Goal: Task Accomplishment & Management: Manage account settings

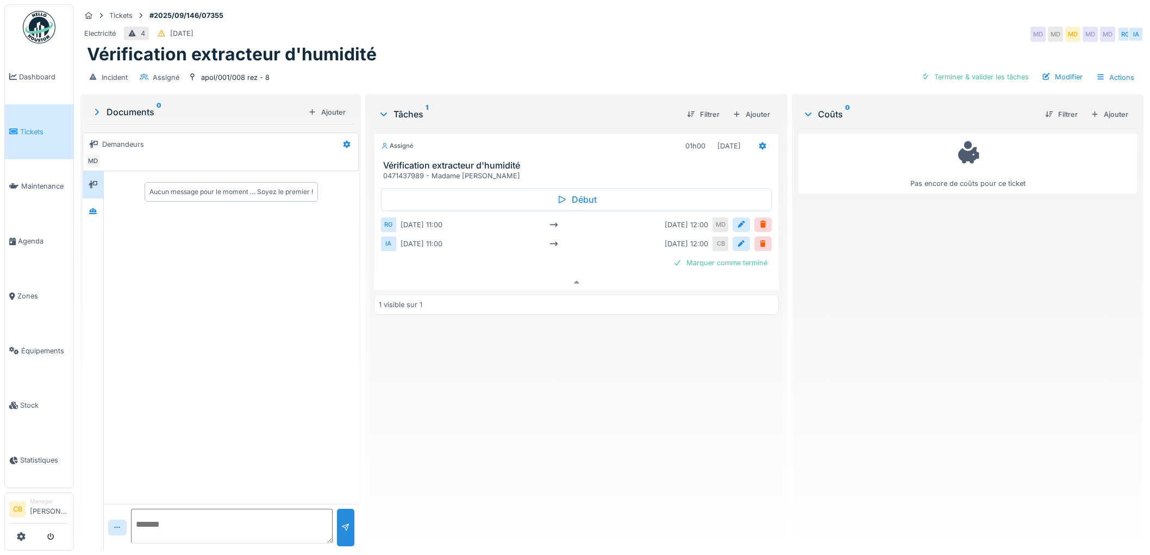
scroll to position [9, 0]
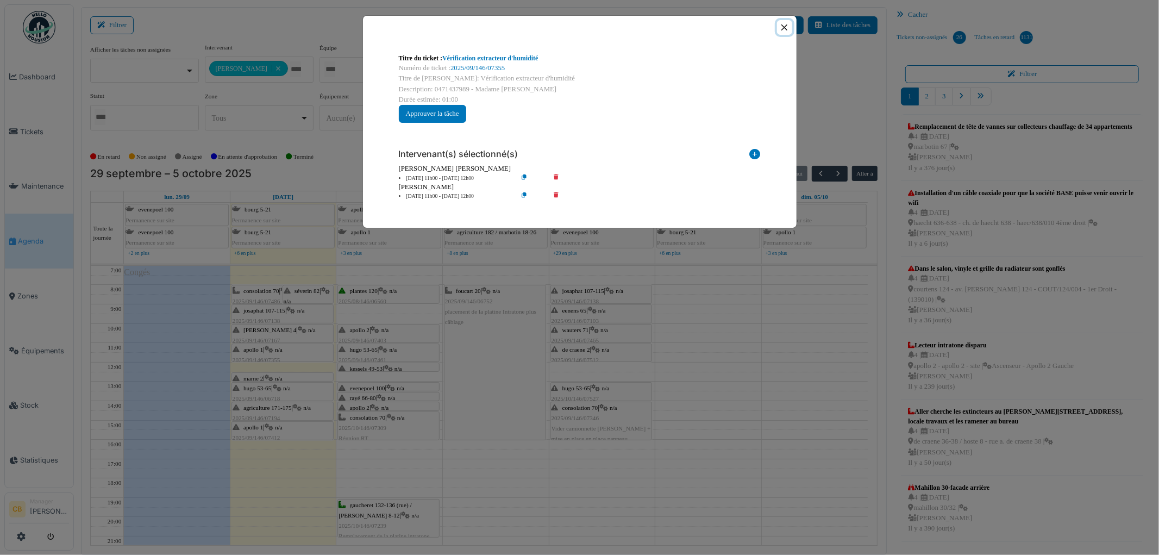
click at [782, 28] on button "Close" at bounding box center [784, 27] width 15 height 15
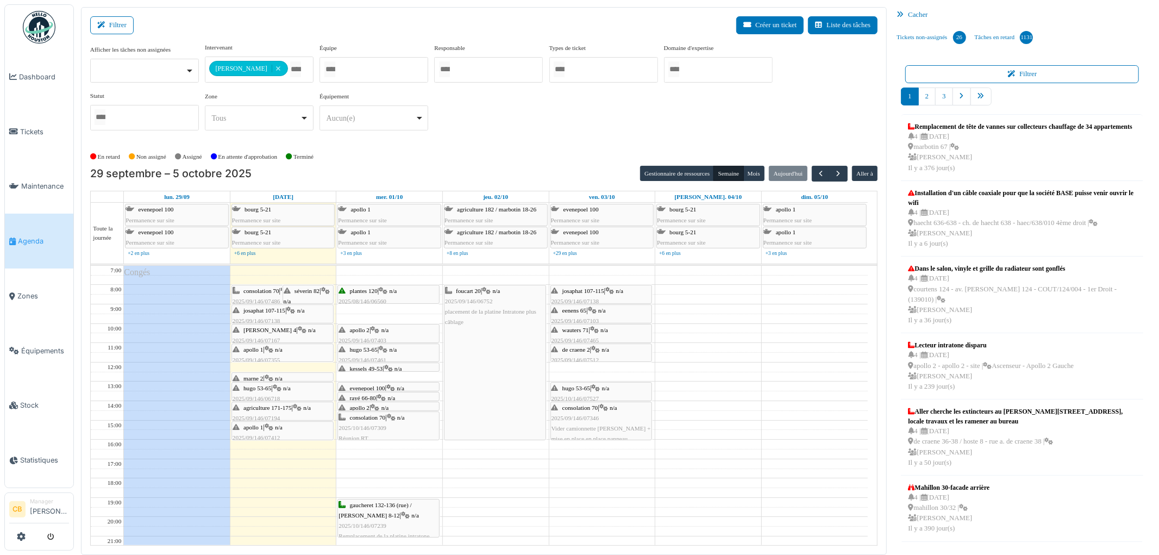
click at [403, 384] on div "evenepoel 100 | n/a 2025/09/146/07172 Pas de lumière dans le hall au 3eme étage" at bounding box center [388, 404] width 100 height 42
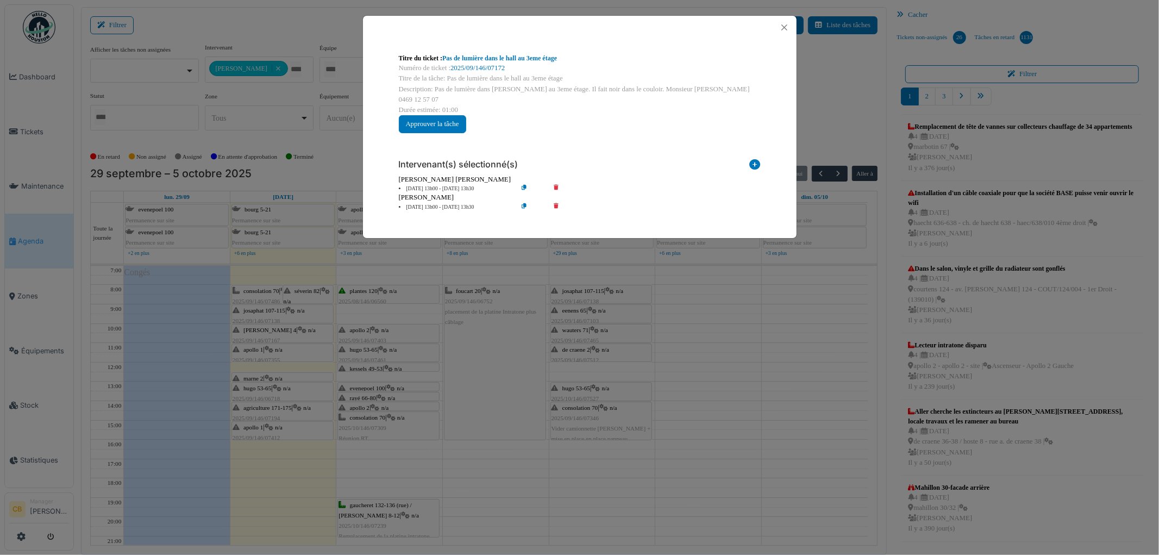
click at [425, 466] on div "Titre du ticket : Pas de lumière dans le hall au 3eme étage Numéro de ticket : …" at bounding box center [579, 277] width 1159 height 555
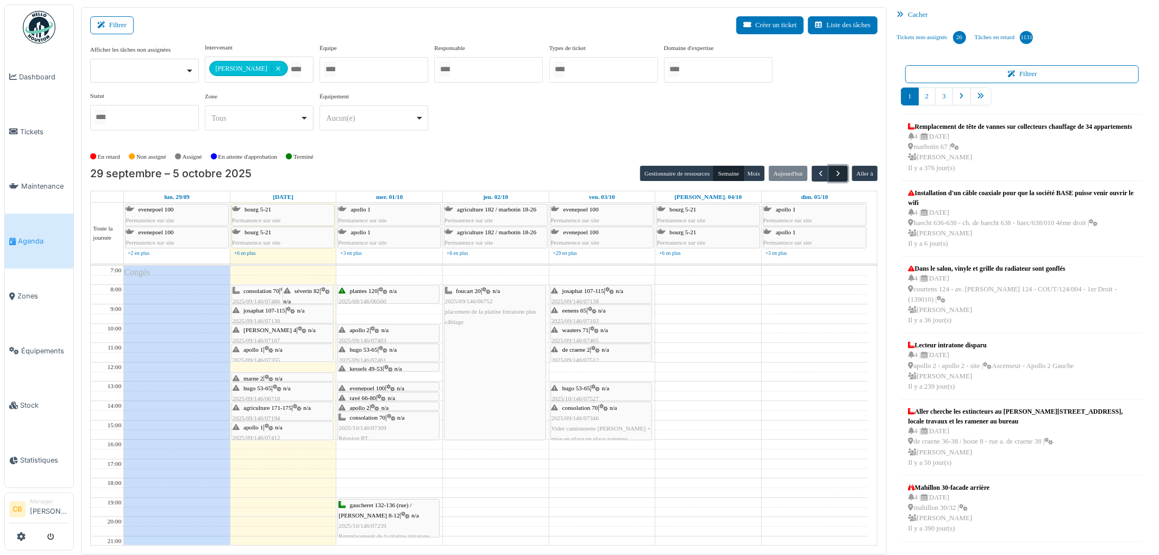
click at [838, 174] on span "button" at bounding box center [838, 173] width 9 height 9
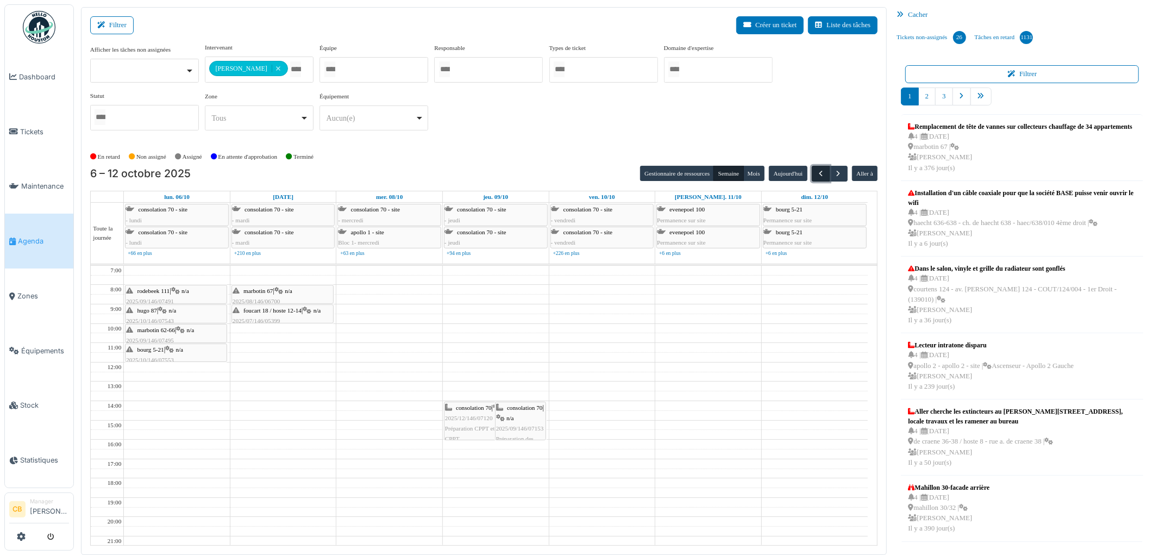
click at [820, 173] on span "button" at bounding box center [820, 173] width 9 height 9
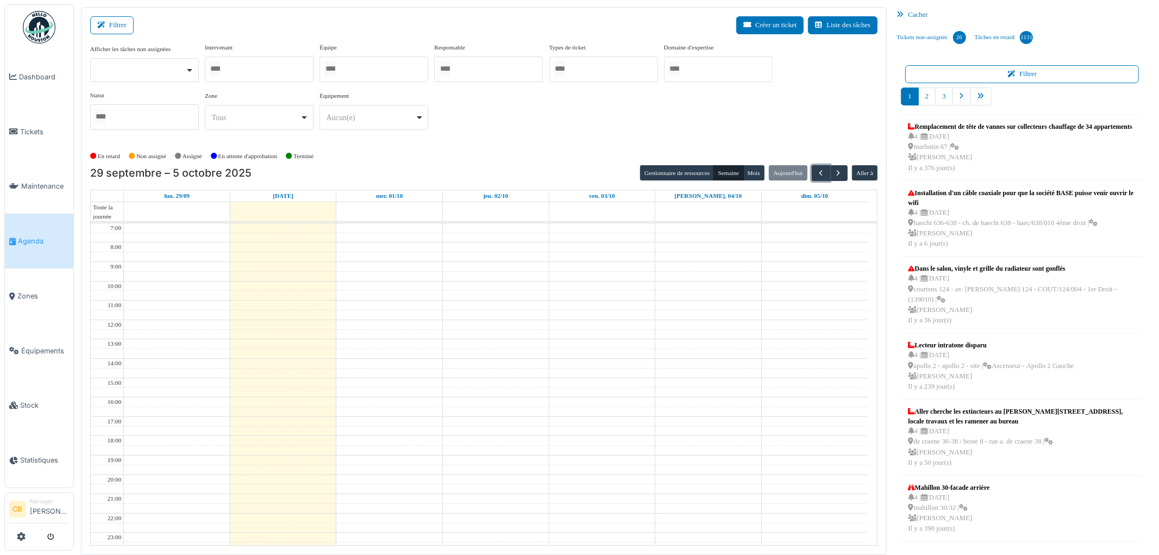
click at [263, 69] on div at bounding box center [259, 69] width 109 height 26
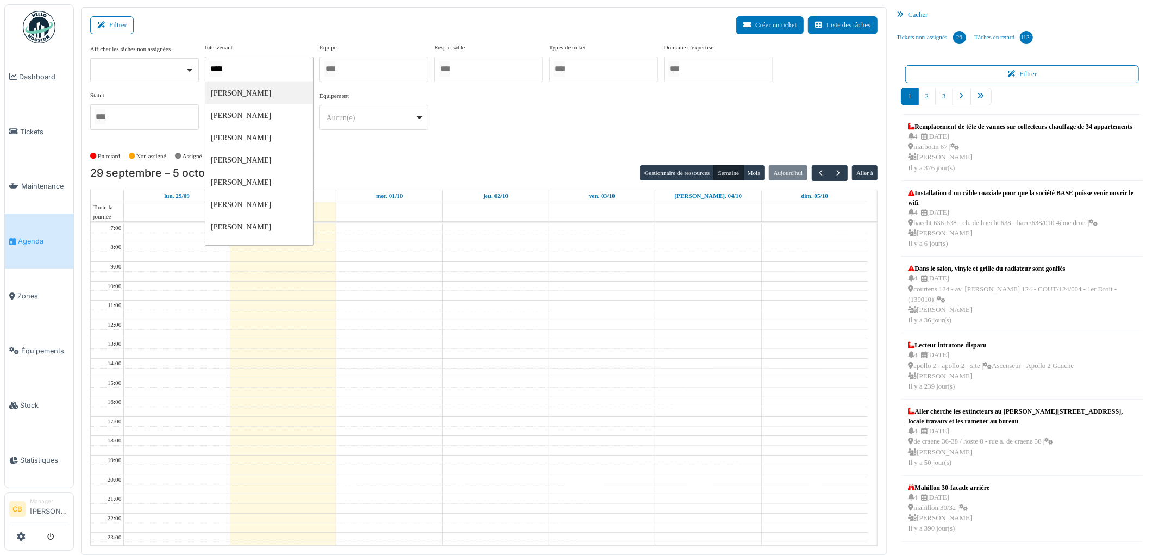
type input "******"
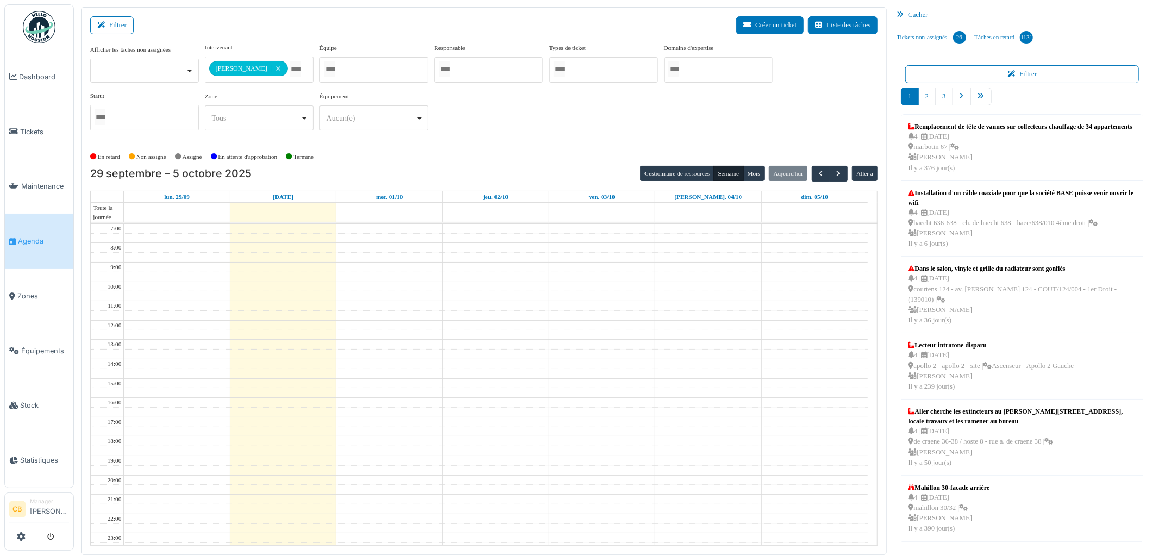
click at [330, 155] on div "En retard Non assigné Assigné En attente d'approbation Terminé" at bounding box center [484, 157] width 788 height 18
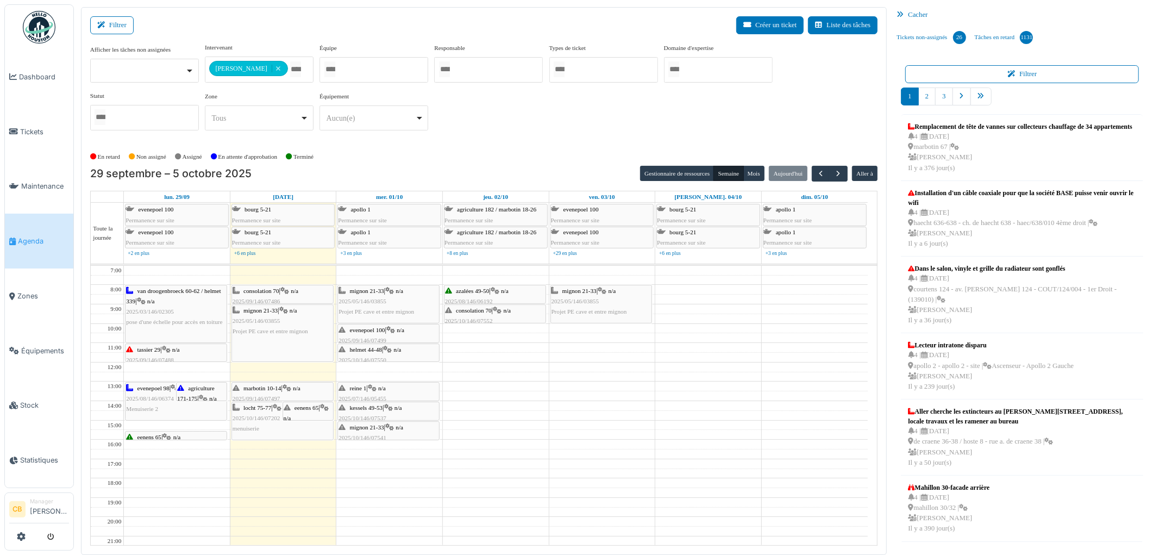
click at [310, 409] on span "eenens 65" at bounding box center [306, 407] width 24 height 7
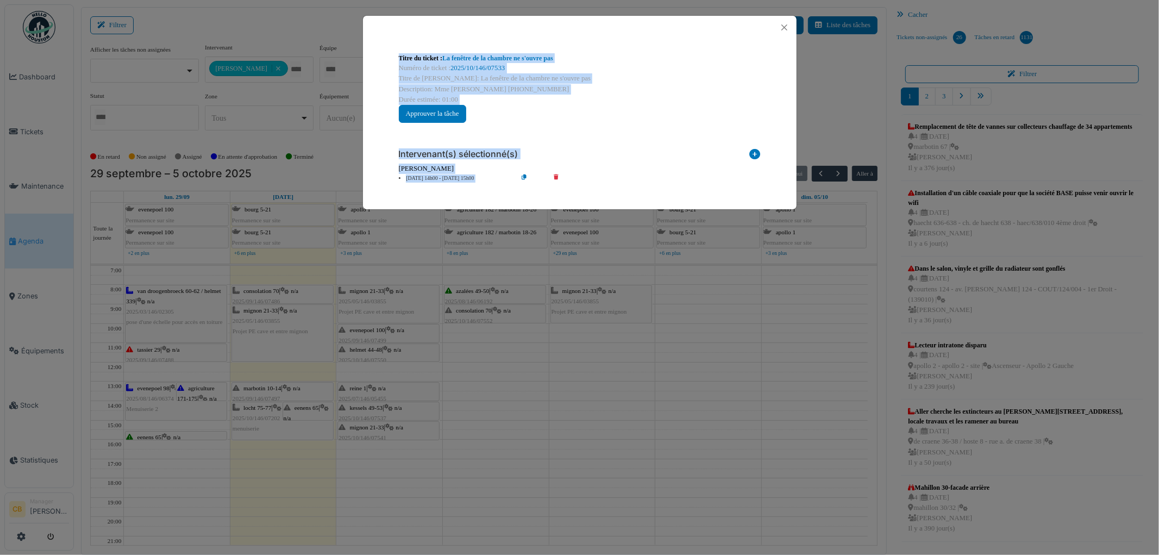
click at [307, 411] on div "Titre du ticket : La fenêtre de la chambre ne s'ouvre pas Numéro de ticket : 20…" at bounding box center [579, 277] width 1159 height 555
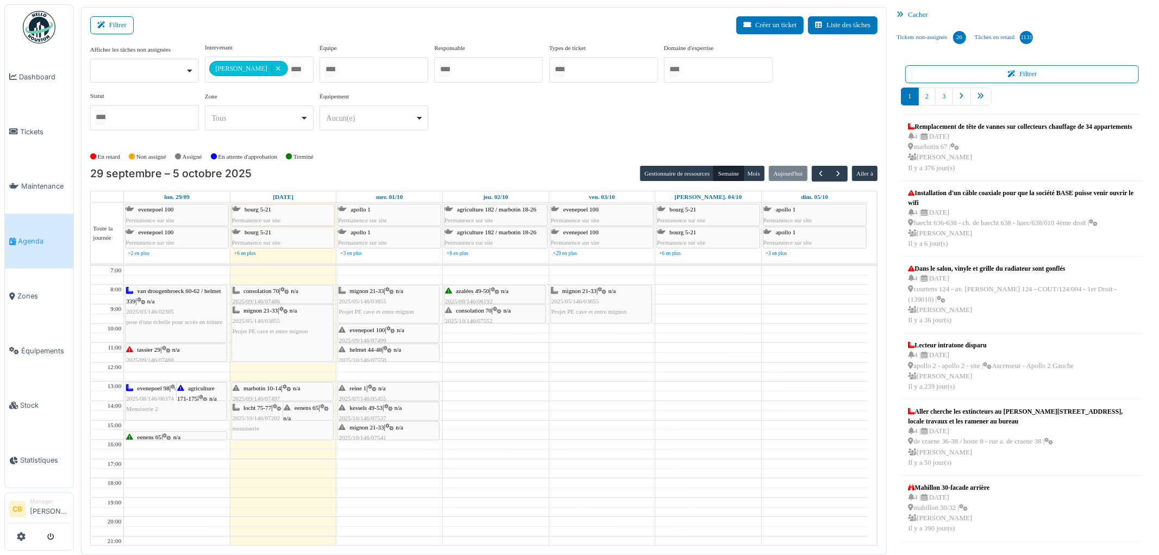
click at [265, 411] on span "locht 75-77" at bounding box center [257, 407] width 28 height 7
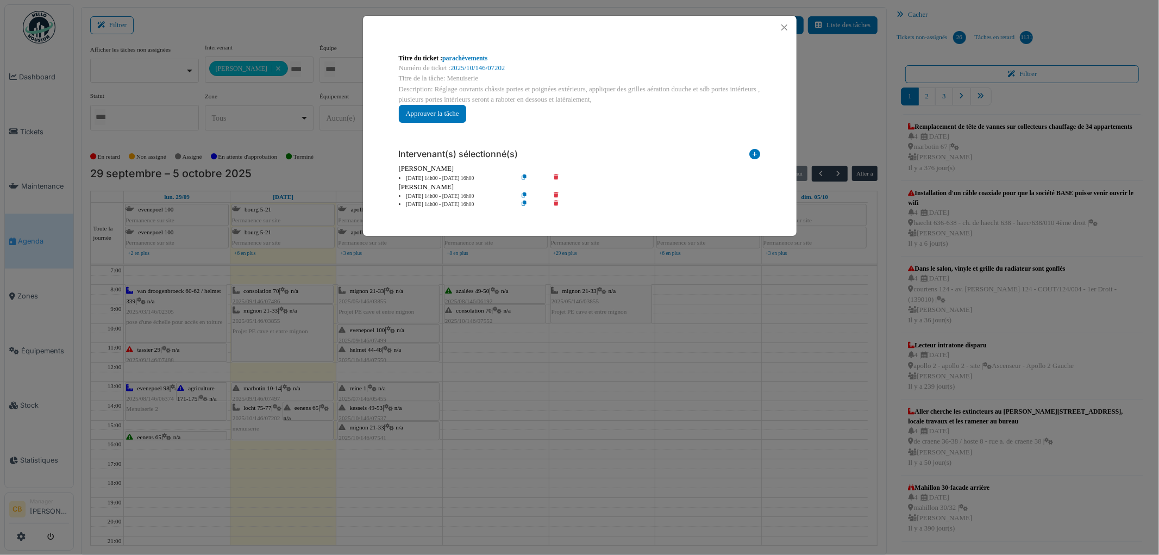
click at [265, 413] on div "Titre du ticket : parachèvements Numéro de ticket : 2025/10/146/07202 Titre de …" at bounding box center [579, 277] width 1159 height 555
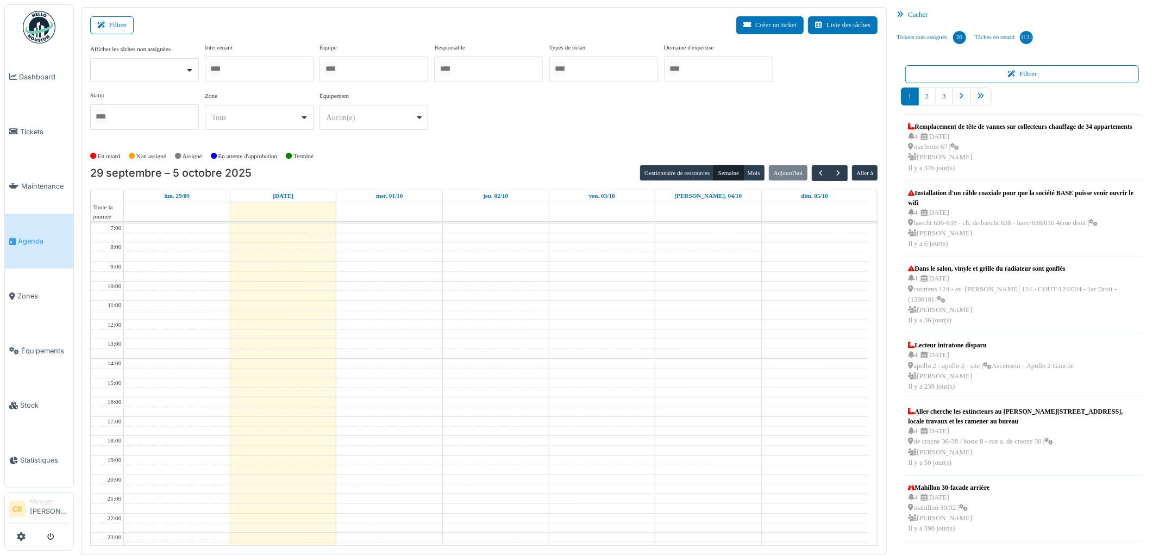
click at [265, 67] on div at bounding box center [259, 69] width 109 height 26
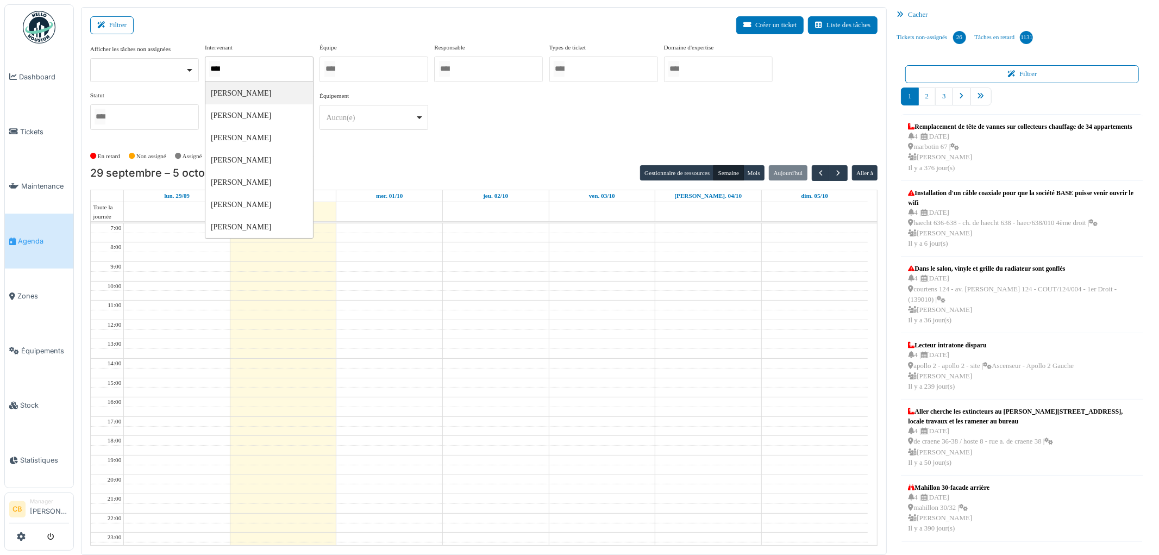
type input "*****"
click at [359, 142] on div "**********" at bounding box center [484, 95] width 788 height 105
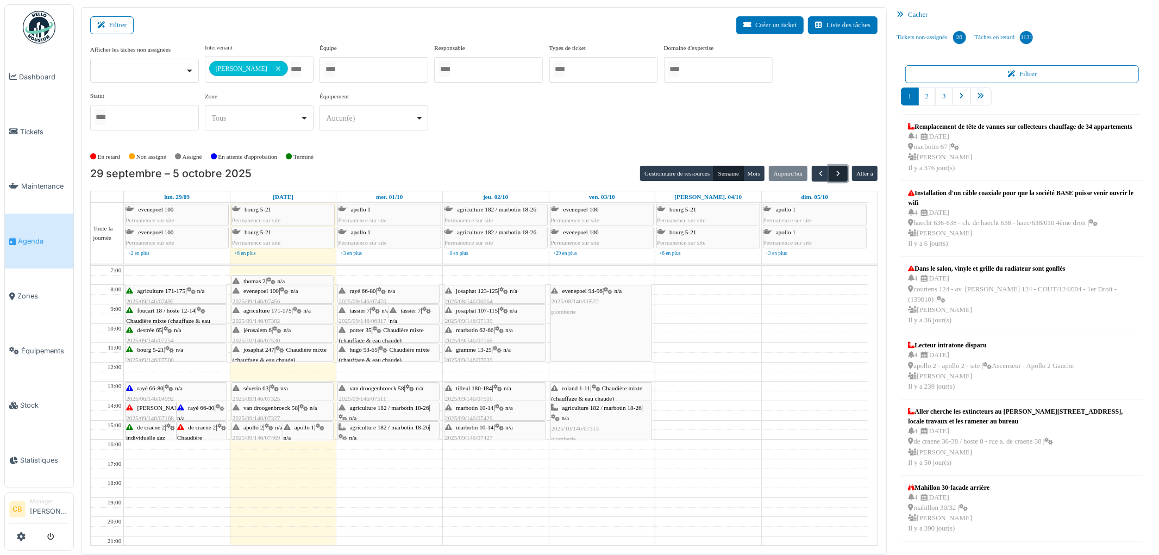
click at [834, 169] on span "button" at bounding box center [838, 173] width 9 height 9
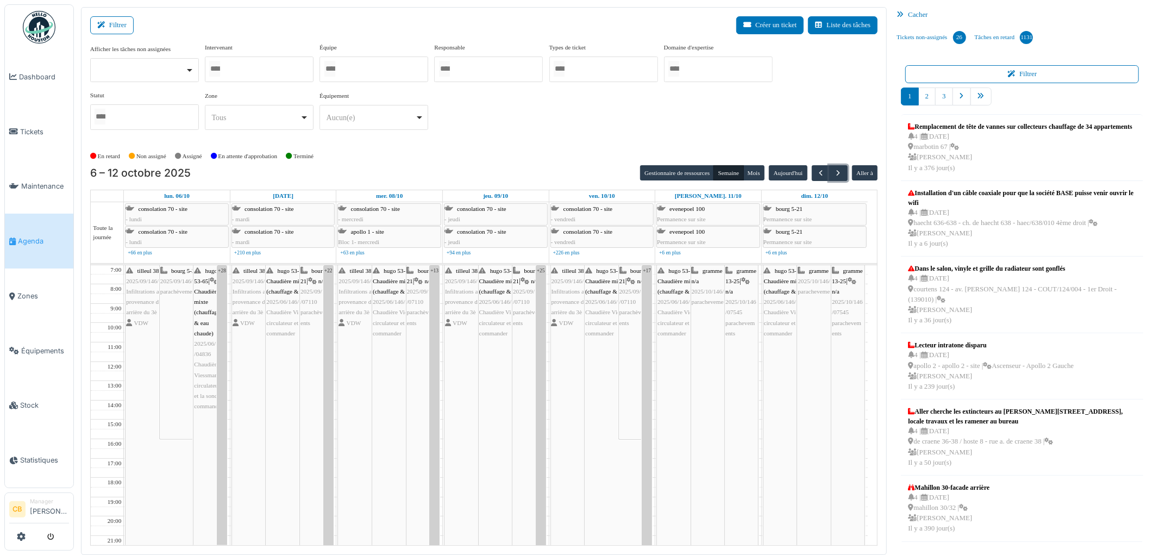
click at [240, 72] on div at bounding box center [259, 69] width 109 height 26
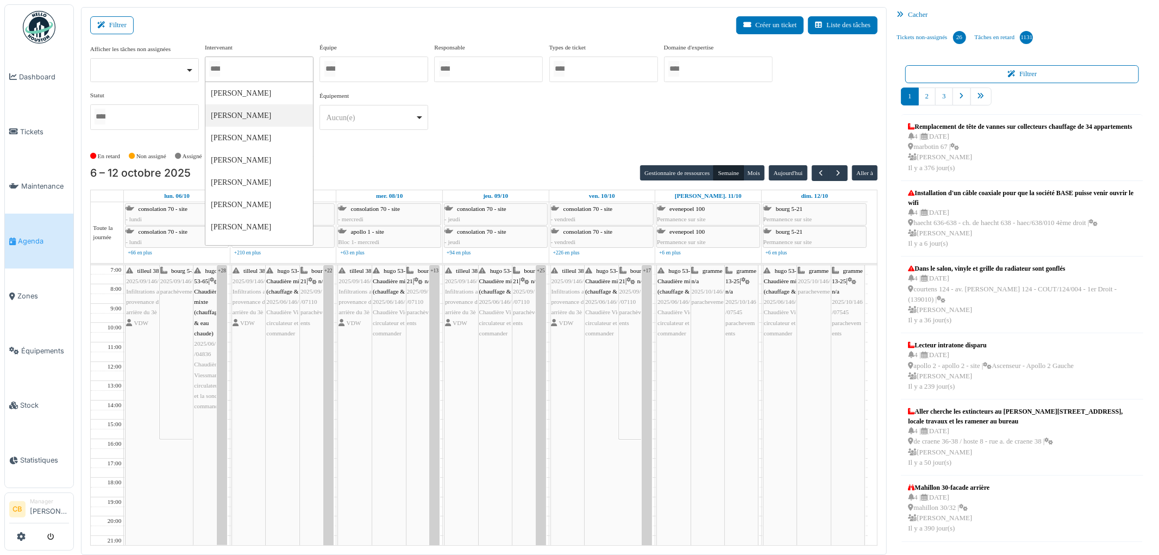
click at [238, 67] on div at bounding box center [259, 69] width 109 height 26
type input "*****"
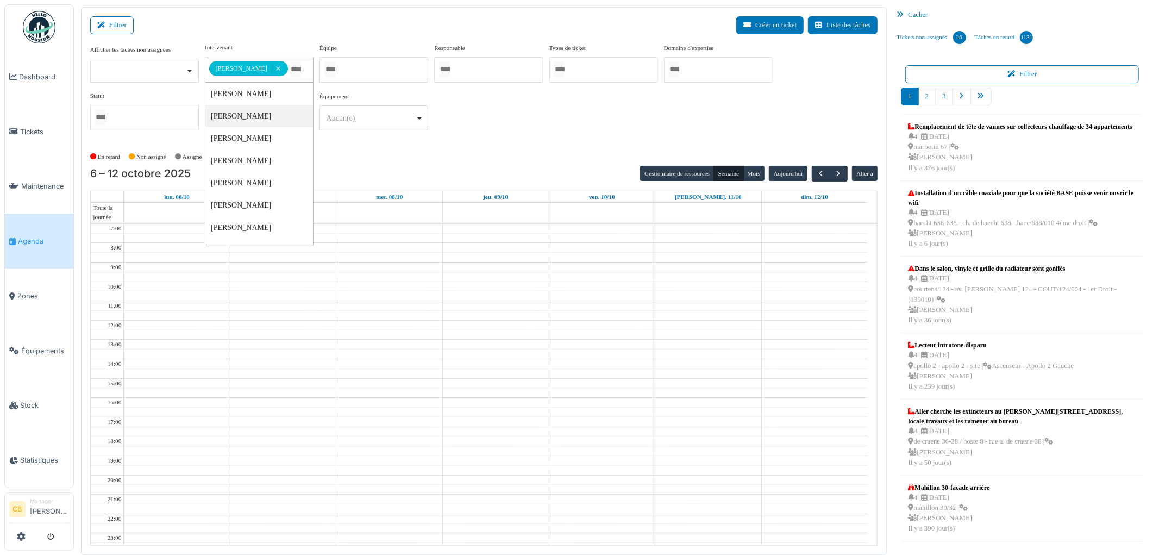
click at [430, 165] on div "**********" at bounding box center [484, 281] width 806 height 548
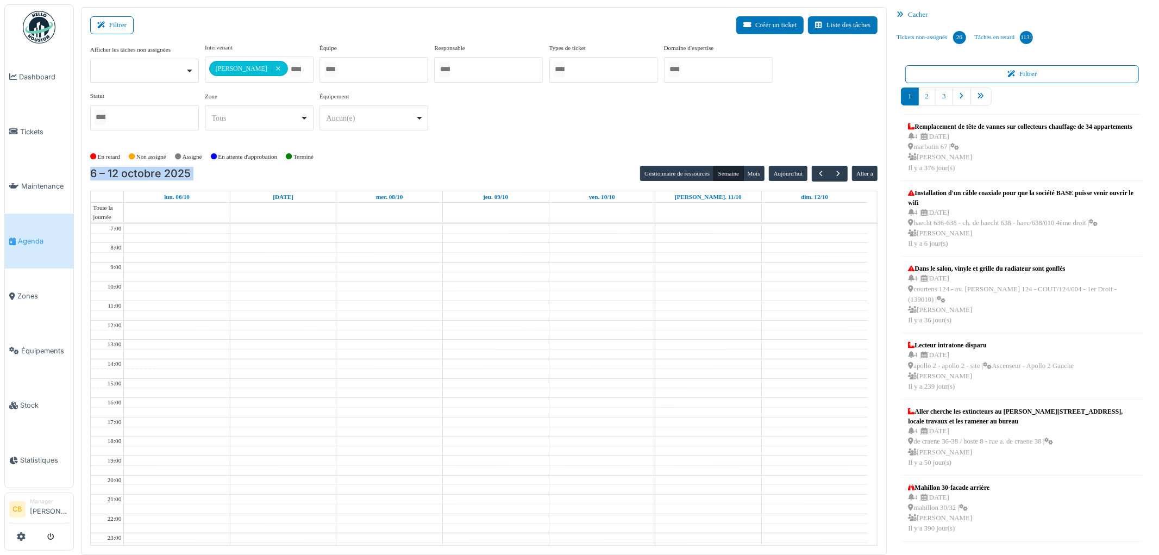
click at [425, 161] on div "En retard Non assigné Assigné En attente d'approbation Terminé" at bounding box center [484, 157] width 788 height 18
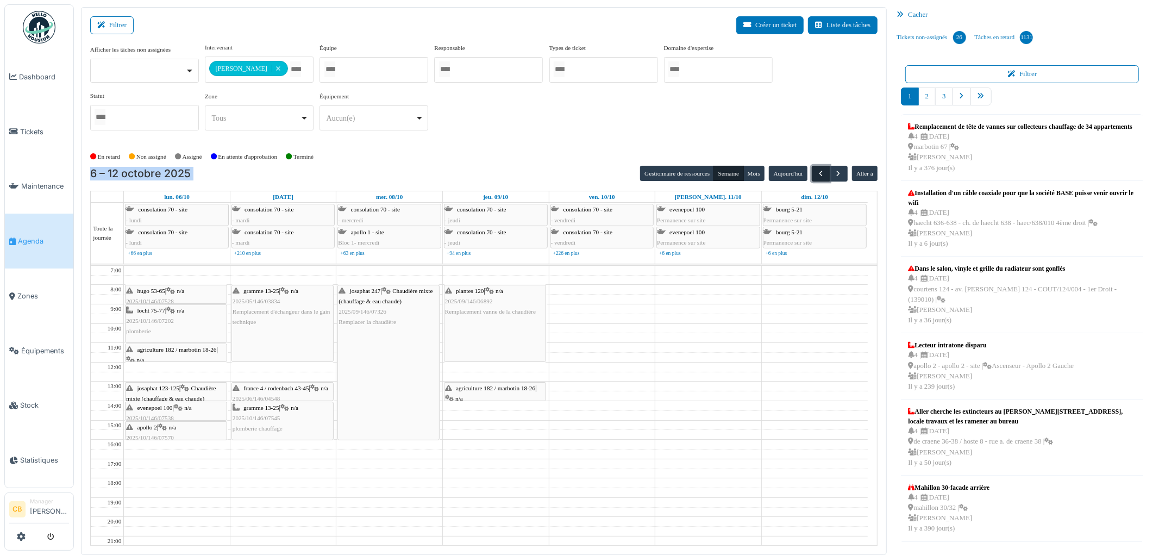
click at [819, 175] on span "button" at bounding box center [820, 173] width 9 height 9
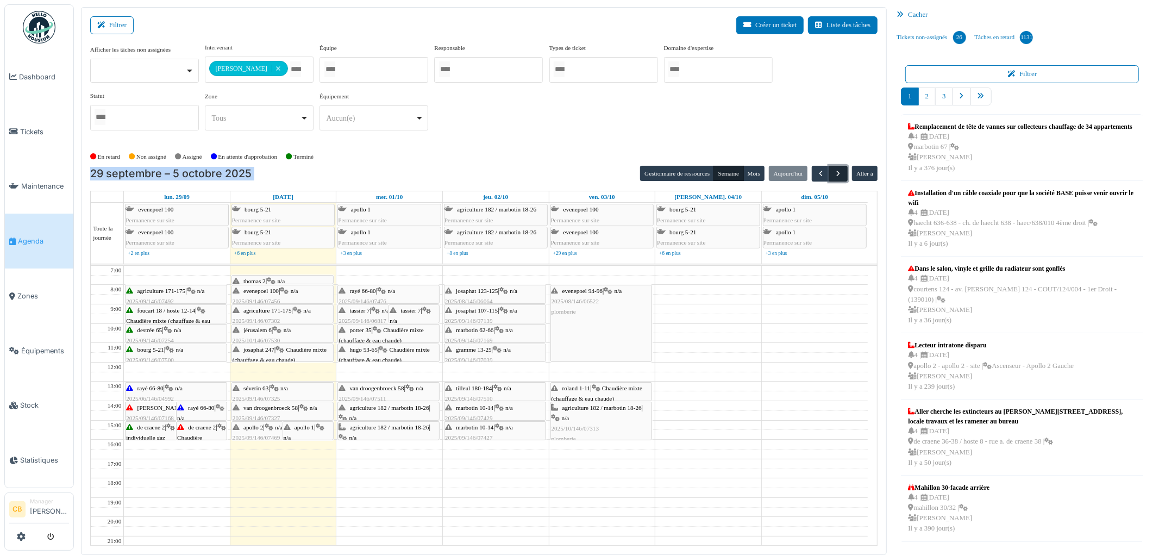
click at [840, 169] on span "button" at bounding box center [838, 173] width 9 height 9
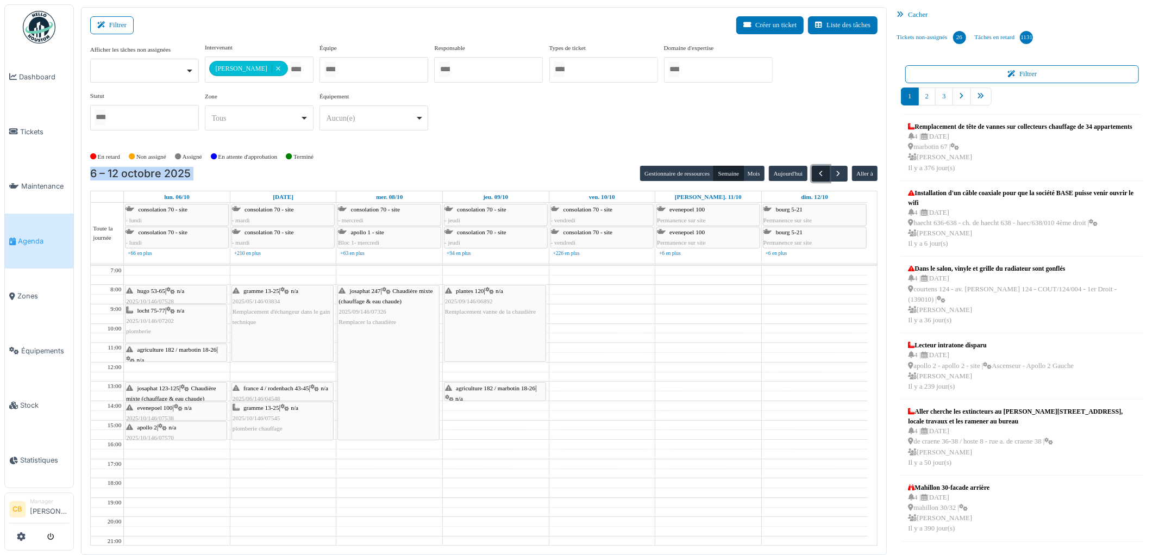
click at [814, 175] on button "button" at bounding box center [821, 174] width 18 height 16
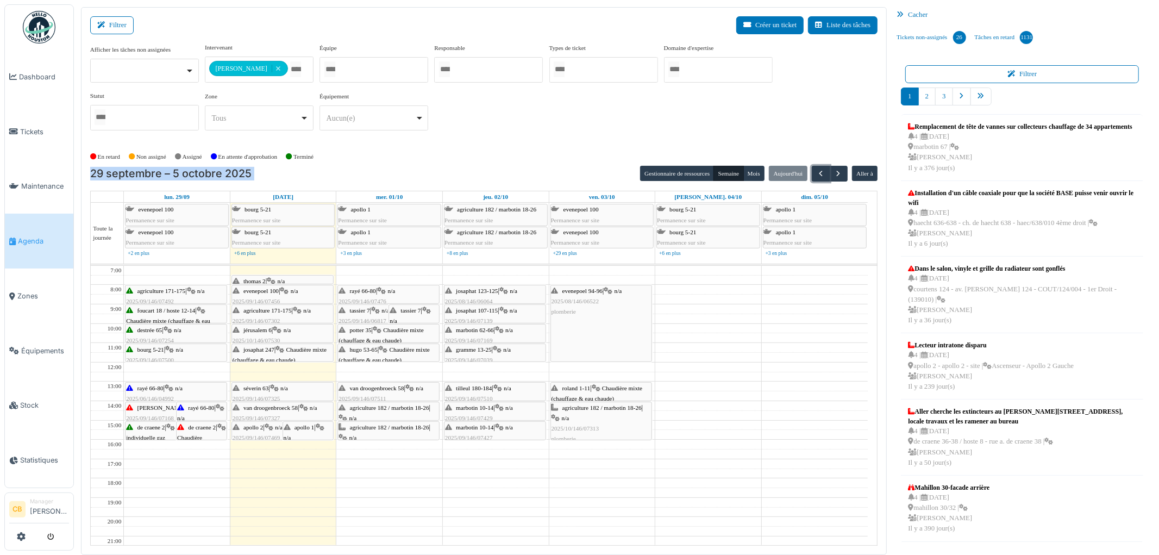
click at [275, 279] on icon at bounding box center [271, 281] width 9 height 7
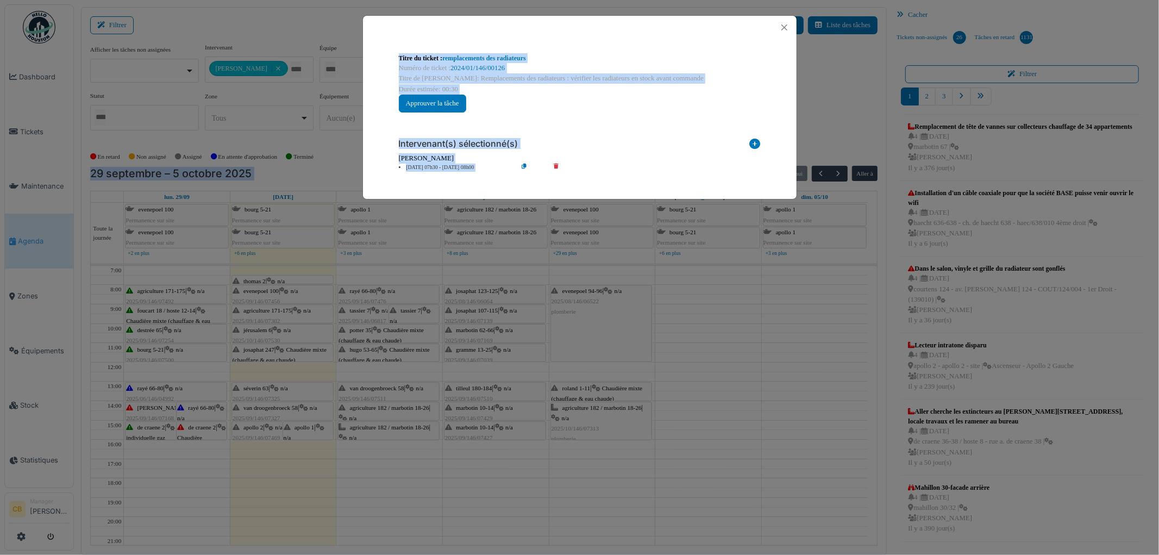
click at [303, 263] on div "Titre du ticket : remplacements des radiateurs Numéro de ticket : 2024/01/146/0…" at bounding box center [579, 277] width 1159 height 555
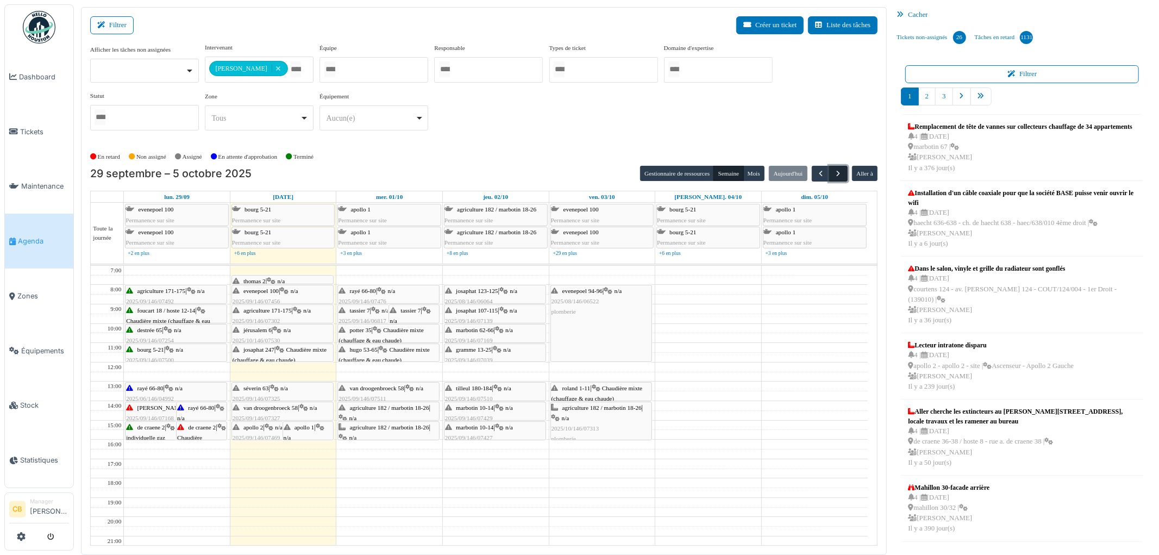
click at [837, 170] on span "button" at bounding box center [838, 173] width 9 height 9
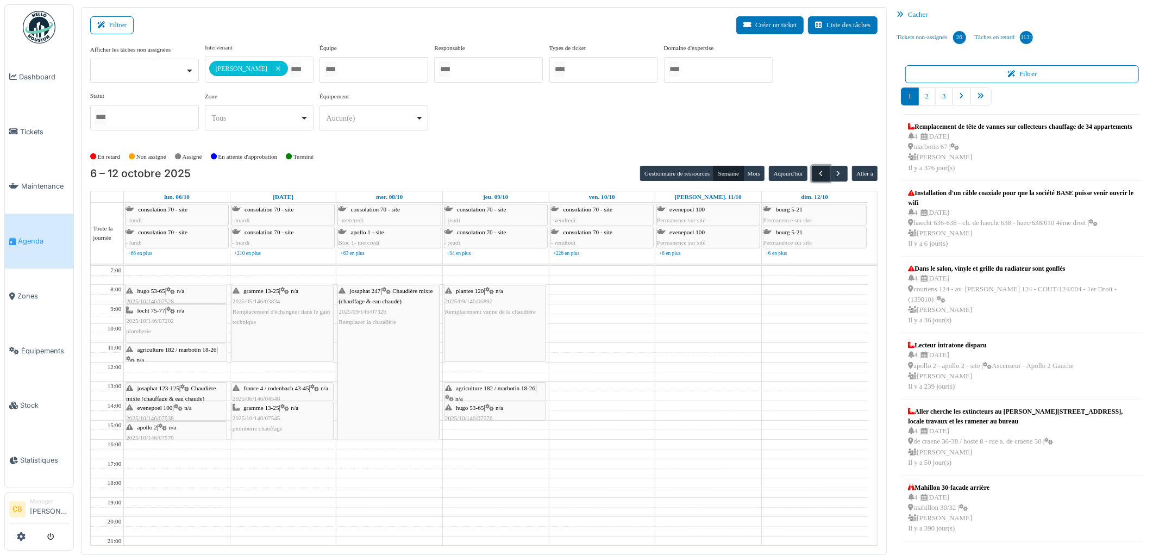
click at [817, 177] on span "button" at bounding box center [820, 173] width 9 height 9
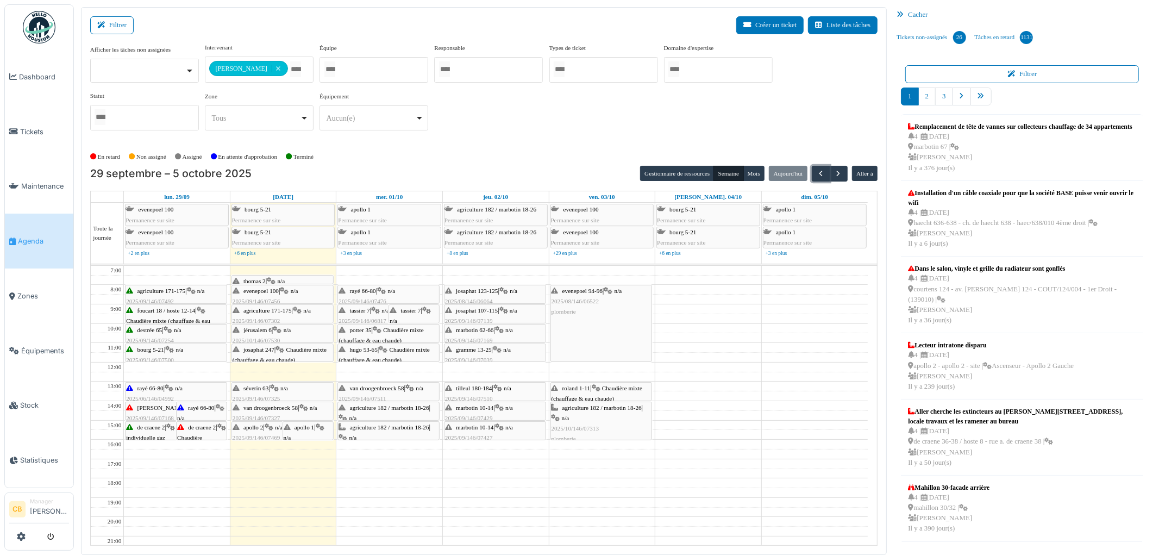
click at [319, 279] on div "thomas 2 | n/a 2024/01/146/00126 remplacements des radiateurs : vérifier les ra…" at bounding box center [283, 297] width 100 height 42
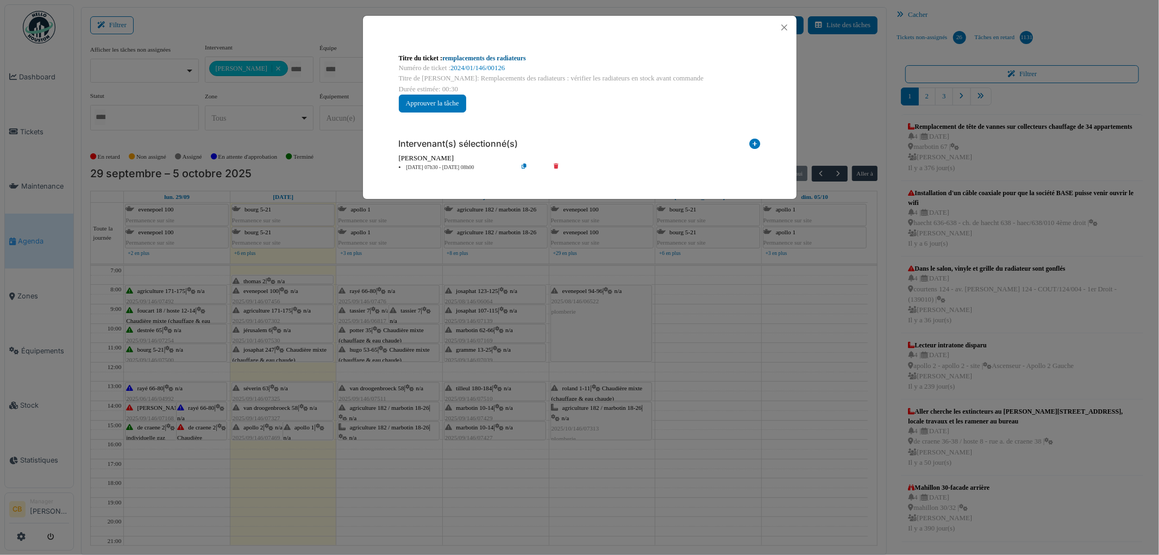
click at [501, 57] on link "remplacements des radiateurs" at bounding box center [484, 58] width 84 height 8
click at [784, 27] on button "Close" at bounding box center [784, 27] width 15 height 15
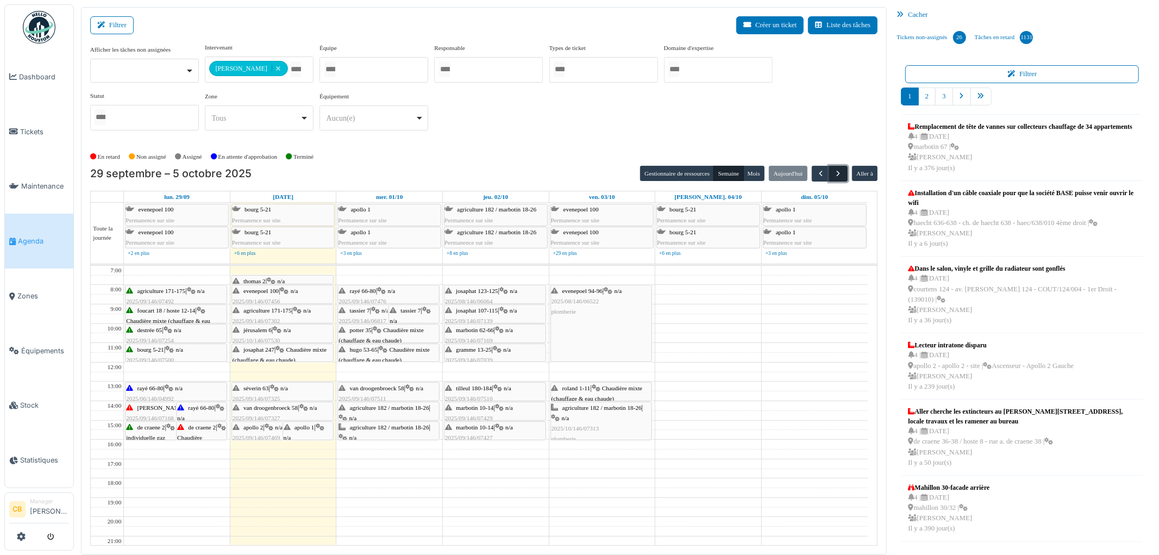
click at [840, 172] on span "button" at bounding box center [838, 173] width 9 height 9
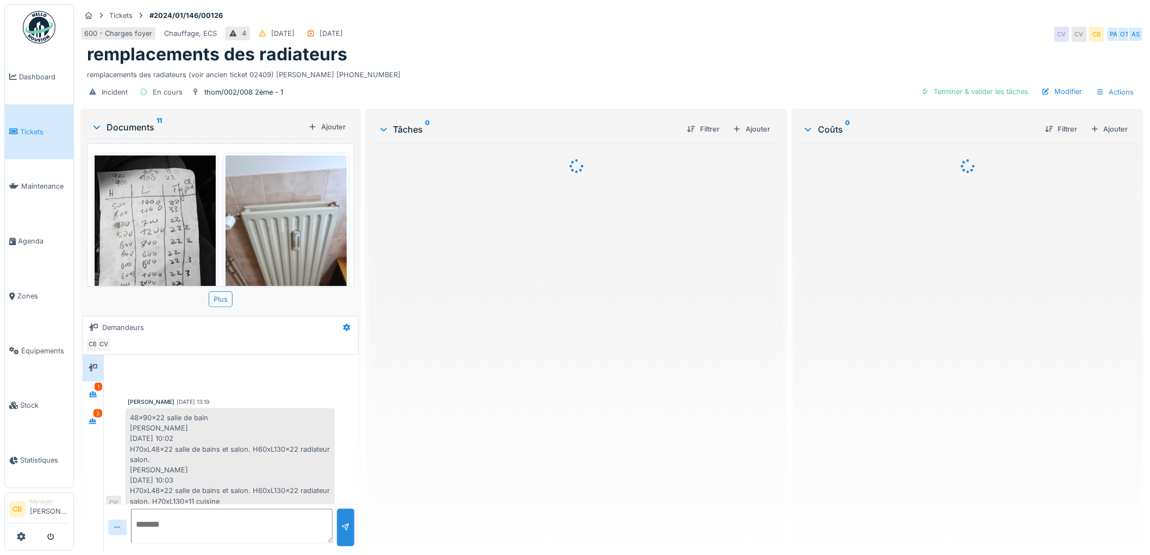
scroll to position [51, 0]
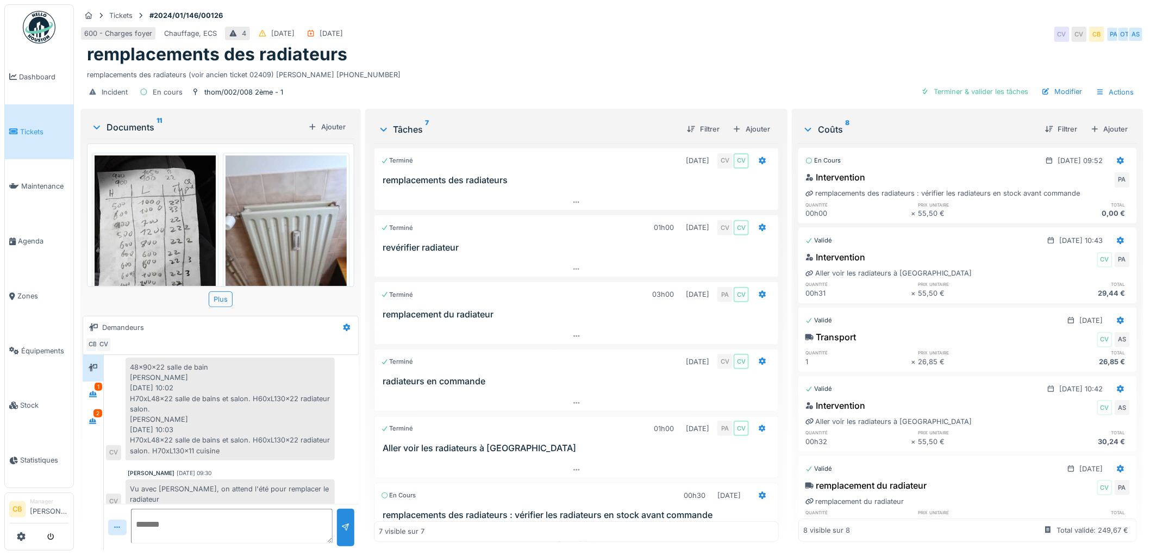
click at [288, 243] on img at bounding box center [285, 235] width 121 height 161
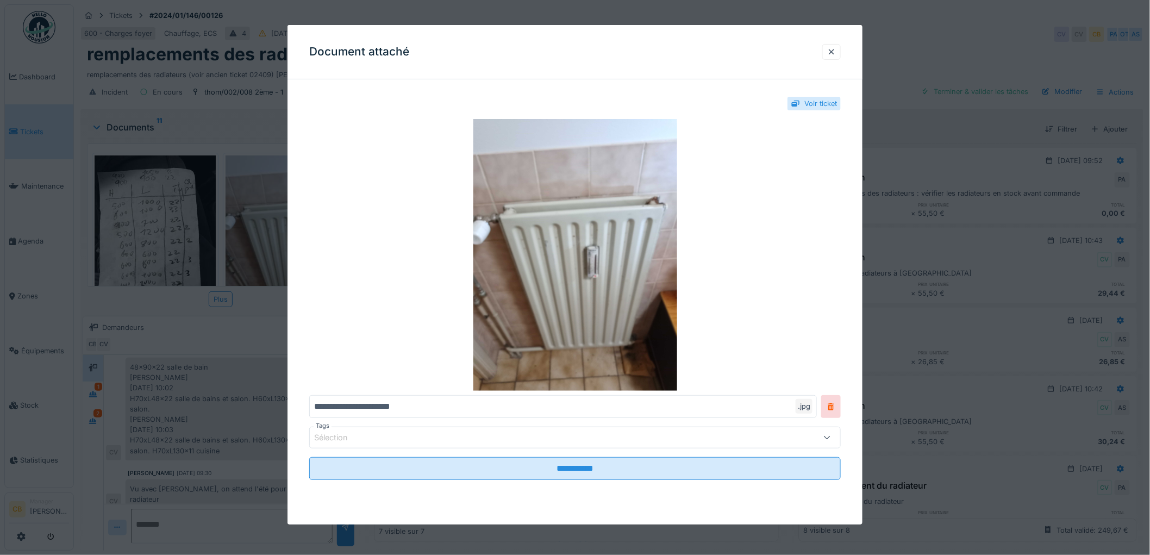
click at [258, 324] on div at bounding box center [575, 277] width 1150 height 555
